Goal: Task Accomplishment & Management: Manage account settings

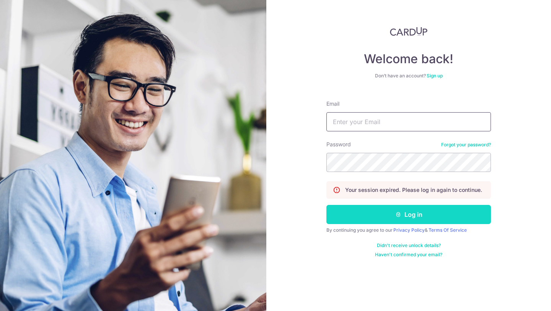
type input "[EMAIL_ADDRESS][DOMAIN_NAME]"
click at [360, 219] on button "Log in" at bounding box center [408, 214] width 165 height 19
